Goal: Check status: Check status

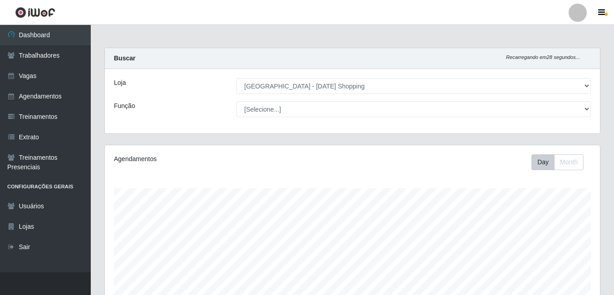
select select "471"
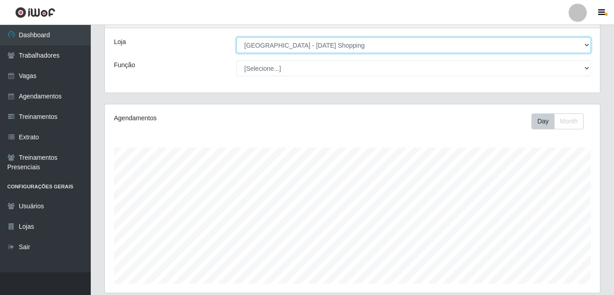
scroll to position [91, 0]
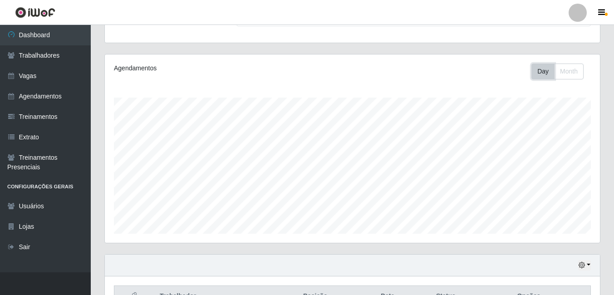
click at [540, 68] on button "Day" at bounding box center [542, 71] width 23 height 16
click at [576, 71] on button "Month" at bounding box center [568, 71] width 29 height 16
click at [545, 73] on button "Day" at bounding box center [542, 71] width 23 height 16
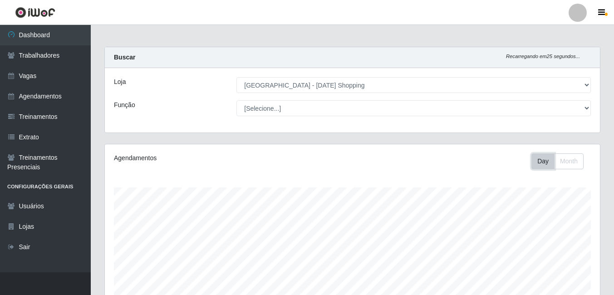
scroll to position [0, 0]
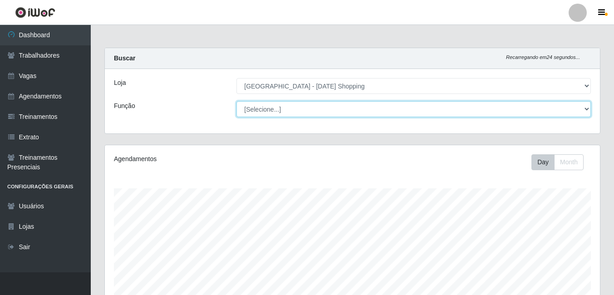
click at [443, 112] on select "[Selecione...] ASG ASG + ASG ++ Assistente de [PERSON_NAME] Assistente de [PERS…" at bounding box center [413, 109] width 354 height 16
select select "22"
click at [236, 101] on select "[Selecione...] ASG ASG + ASG ++ Assistente de [PERSON_NAME] Assistente de [PERS…" at bounding box center [413, 109] width 354 height 16
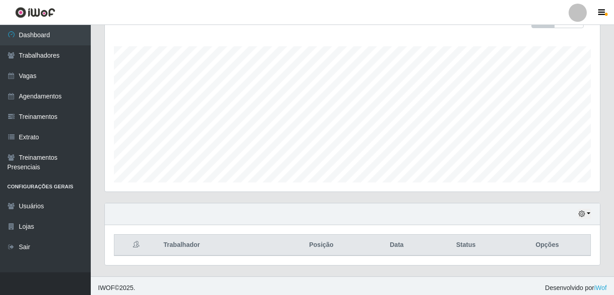
scroll to position [146, 0]
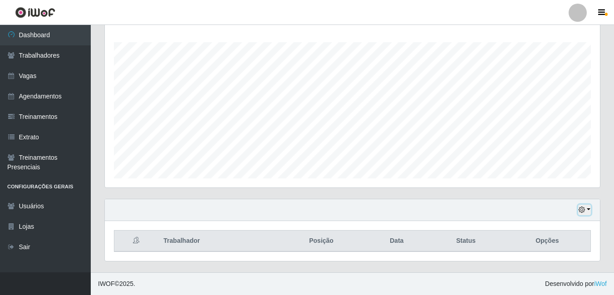
click at [586, 210] on button "button" at bounding box center [584, 210] width 13 height 10
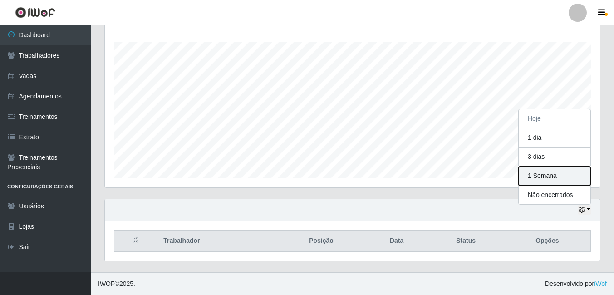
click at [541, 174] on button "1 Semana" at bounding box center [554, 175] width 72 height 19
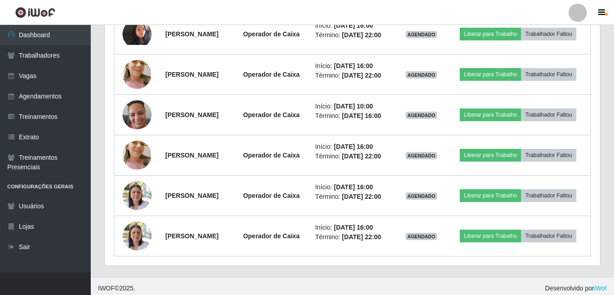
scroll to position [338, 0]
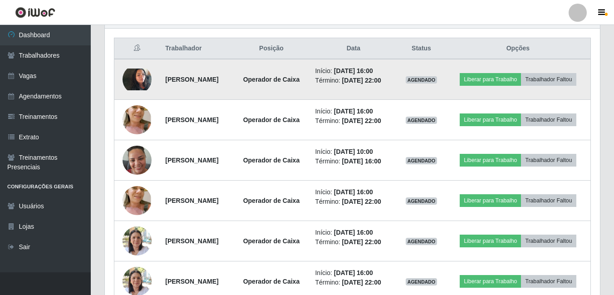
click at [126, 84] on img at bounding box center [136, 79] width 29 height 22
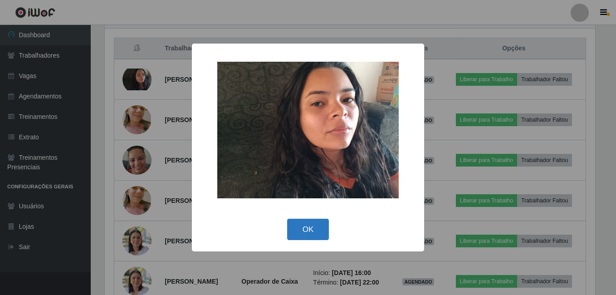
click at [310, 225] on button "OK" at bounding box center [308, 229] width 42 height 21
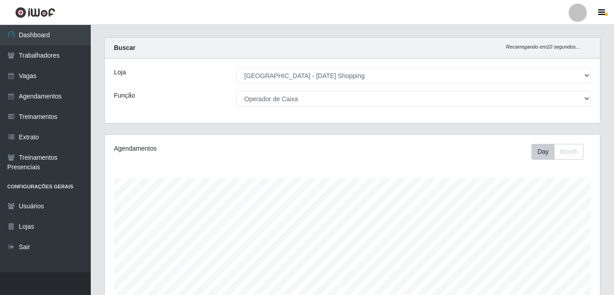
scroll to position [0, 0]
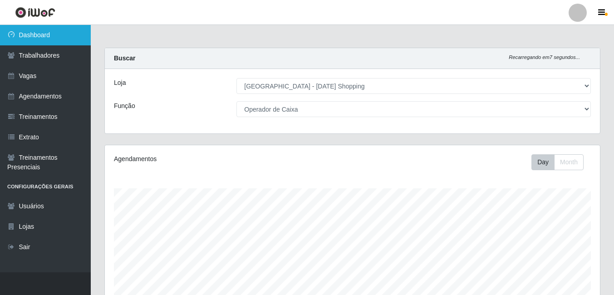
click at [41, 36] on link "Dashboard" at bounding box center [45, 35] width 91 height 20
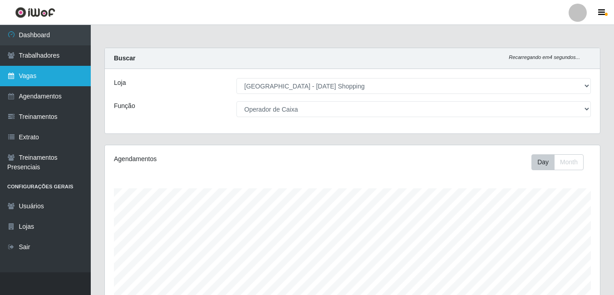
click at [24, 78] on link "Vagas" at bounding box center [45, 76] width 91 height 20
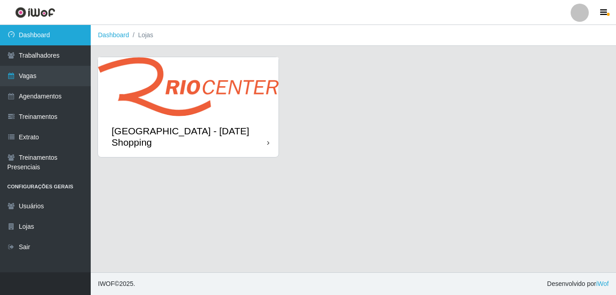
click at [29, 32] on link "Dashboard" at bounding box center [45, 35] width 91 height 20
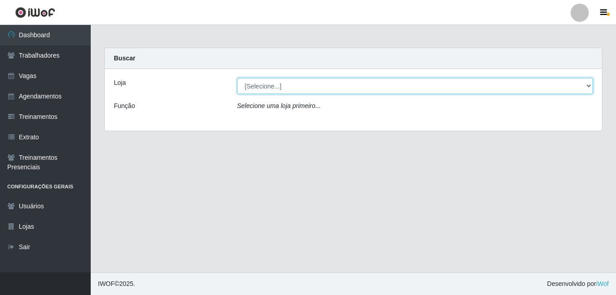
click at [589, 85] on select "[Selecione...] [GEOGRAPHIC_DATA] - [DATE][GEOGRAPHIC_DATA]" at bounding box center [415, 86] width 356 height 16
select select "471"
click at [237, 78] on select "[Selecione...] [GEOGRAPHIC_DATA] - [DATE][GEOGRAPHIC_DATA]" at bounding box center [415, 86] width 356 height 16
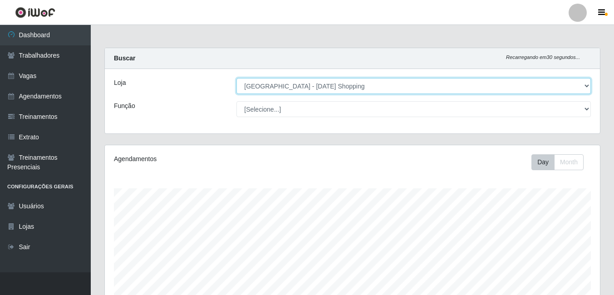
scroll to position [188, 495]
